Goal: Task Accomplishment & Management: Use online tool/utility

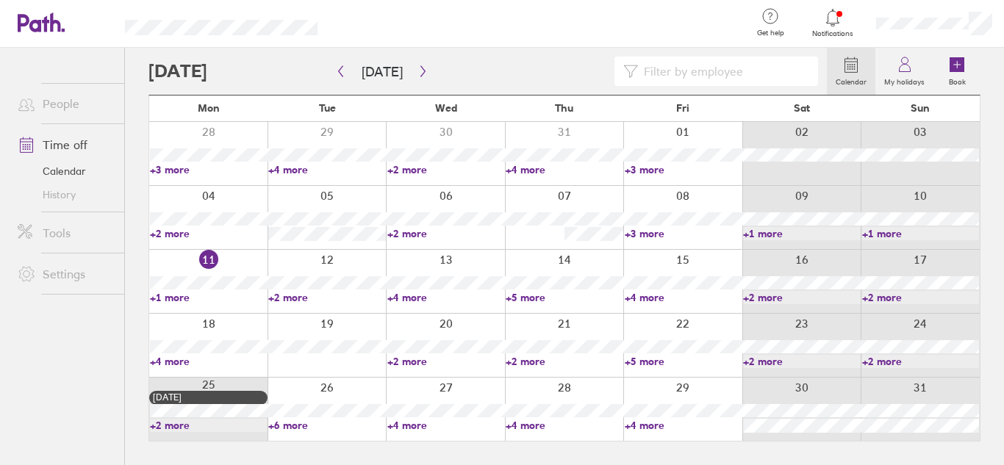
click at [430, 223] on link "+2 more" at bounding box center [445, 233] width 117 height 13
click at [451, 223] on div at bounding box center [445, 281] width 119 height 63
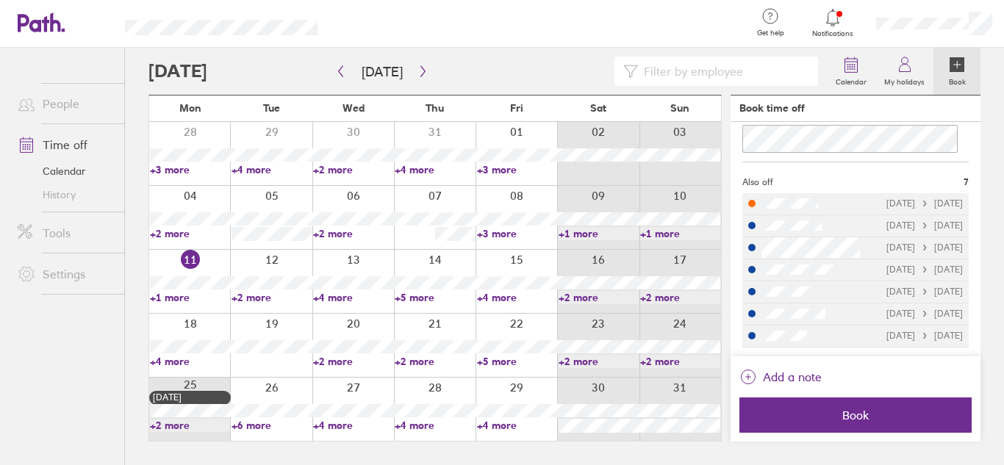
scroll to position [50, 0]
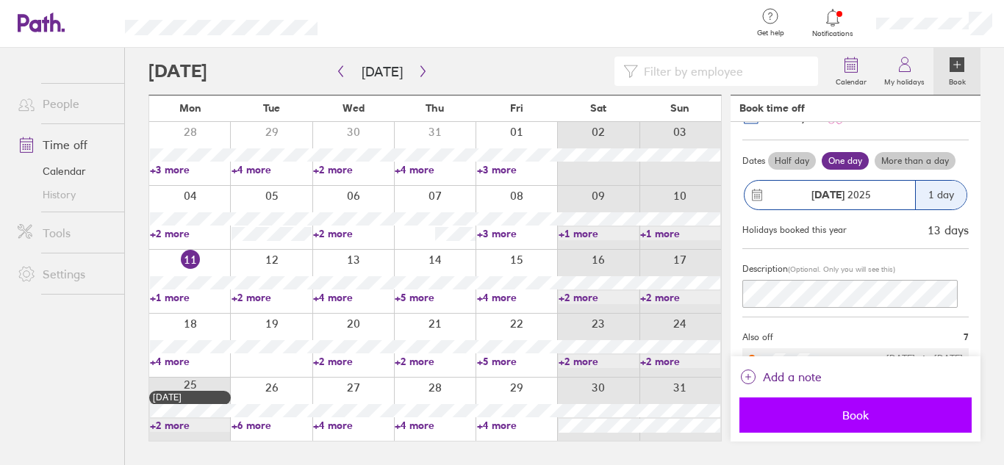
click at [495, 223] on span "Book" at bounding box center [855, 414] width 212 height 13
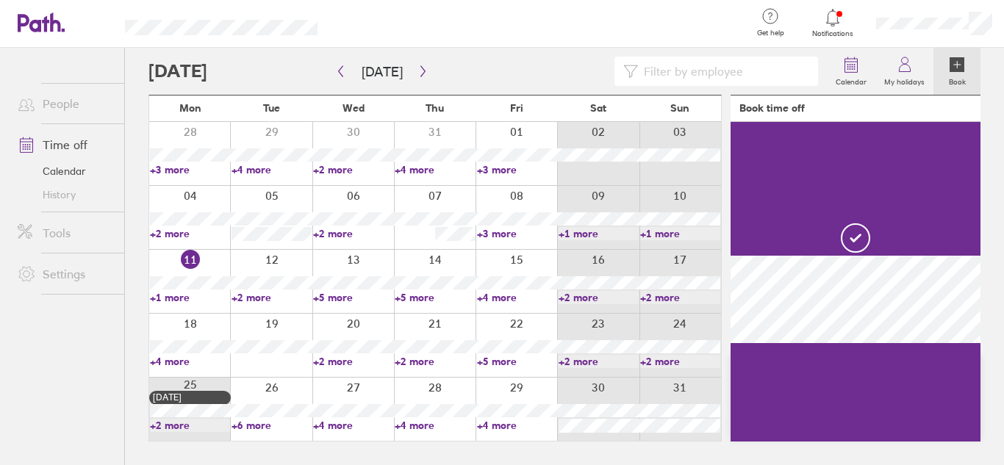
scroll to position [0, 0]
